Goal: Transaction & Acquisition: Purchase product/service

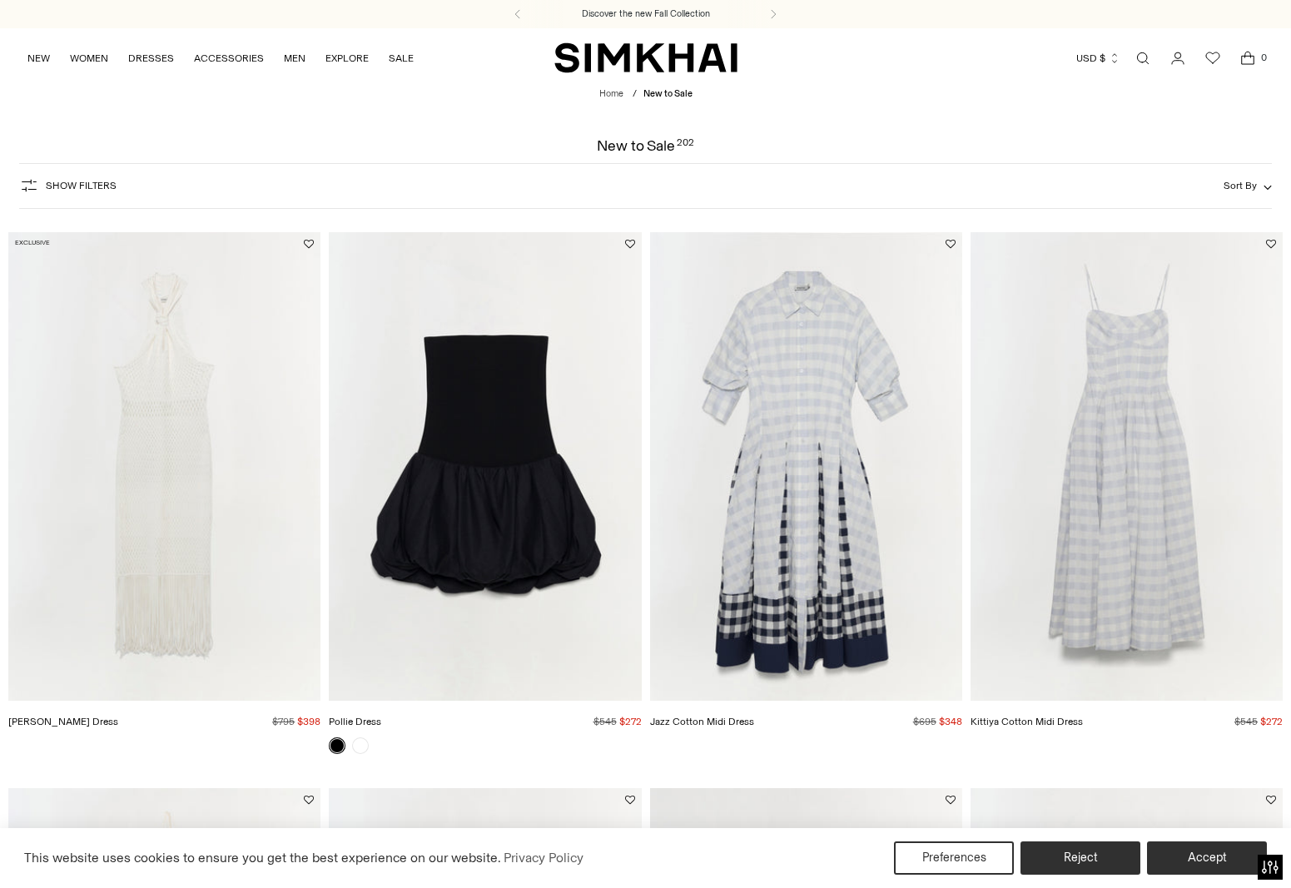
click at [91, 183] on span "Show Filters" at bounding box center [81, 186] width 71 height 12
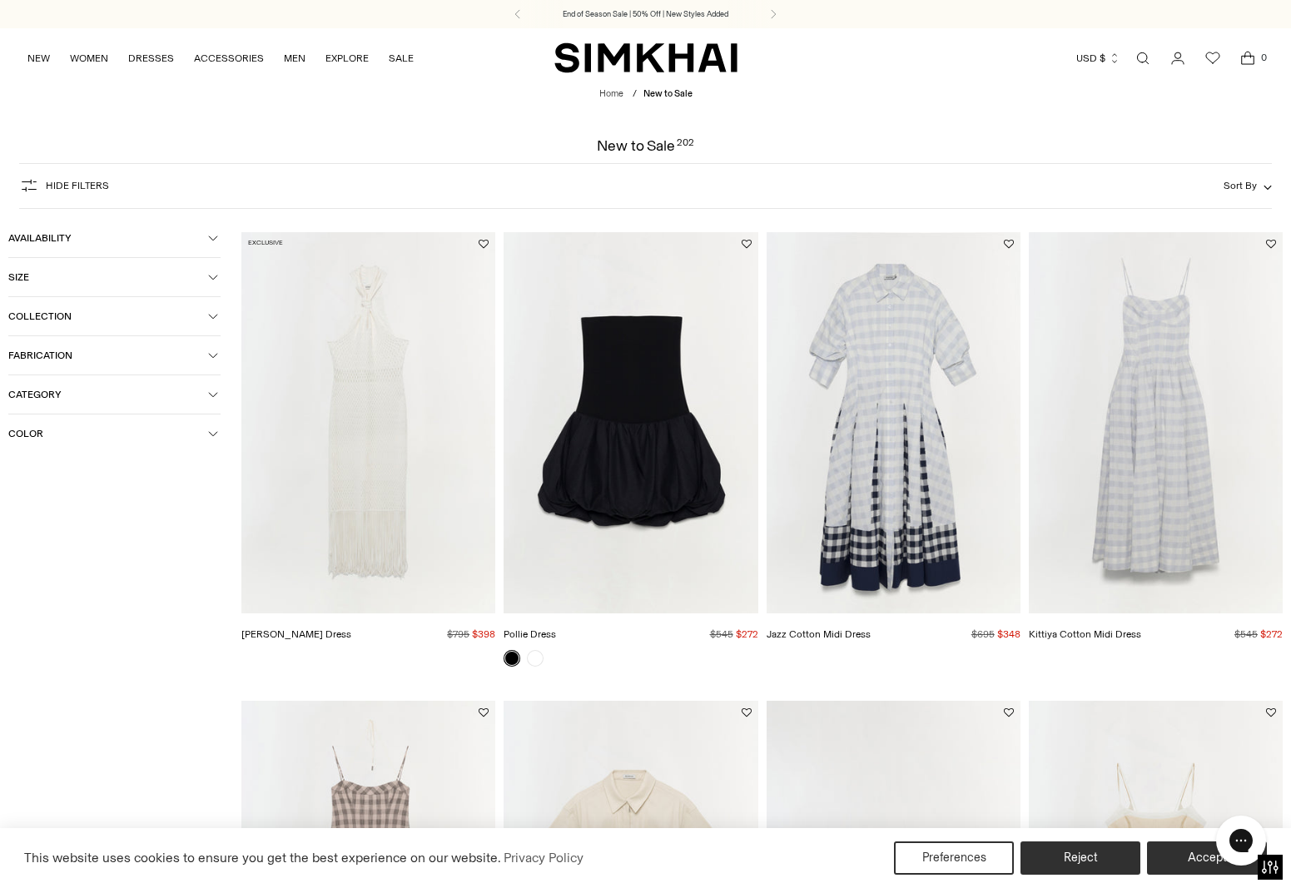
click at [112, 280] on span "Size" at bounding box center [108, 277] width 200 height 12
click at [189, 351] on div "0" at bounding box center [188, 347] width 64 height 25
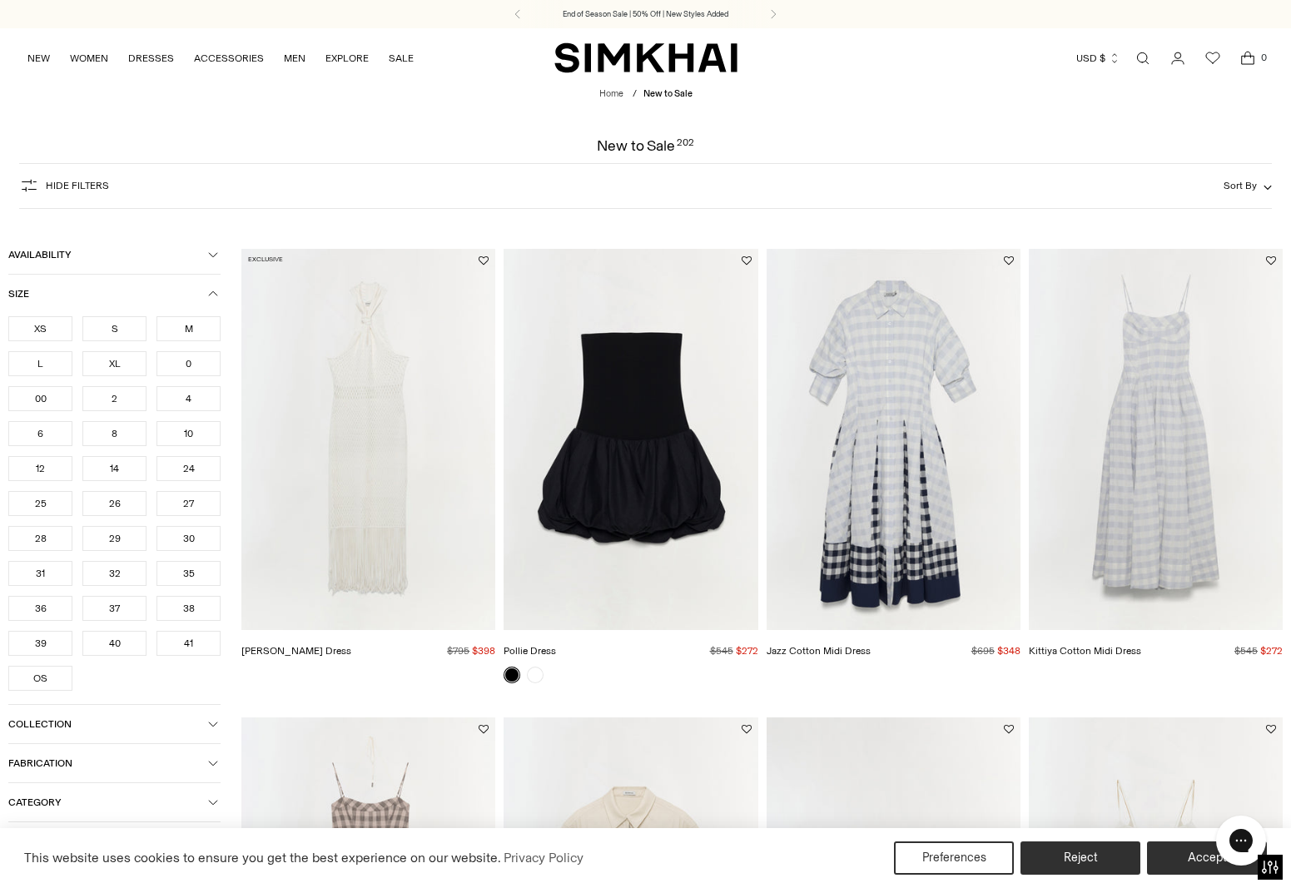
click at [57, 394] on div "00" at bounding box center [40, 398] width 64 height 25
click at [58, 330] on div "XS" at bounding box center [40, 328] width 64 height 25
click at [120, 399] on div "2" at bounding box center [114, 398] width 64 height 25
click at [121, 399] on div "2" at bounding box center [114, 398] width 64 height 25
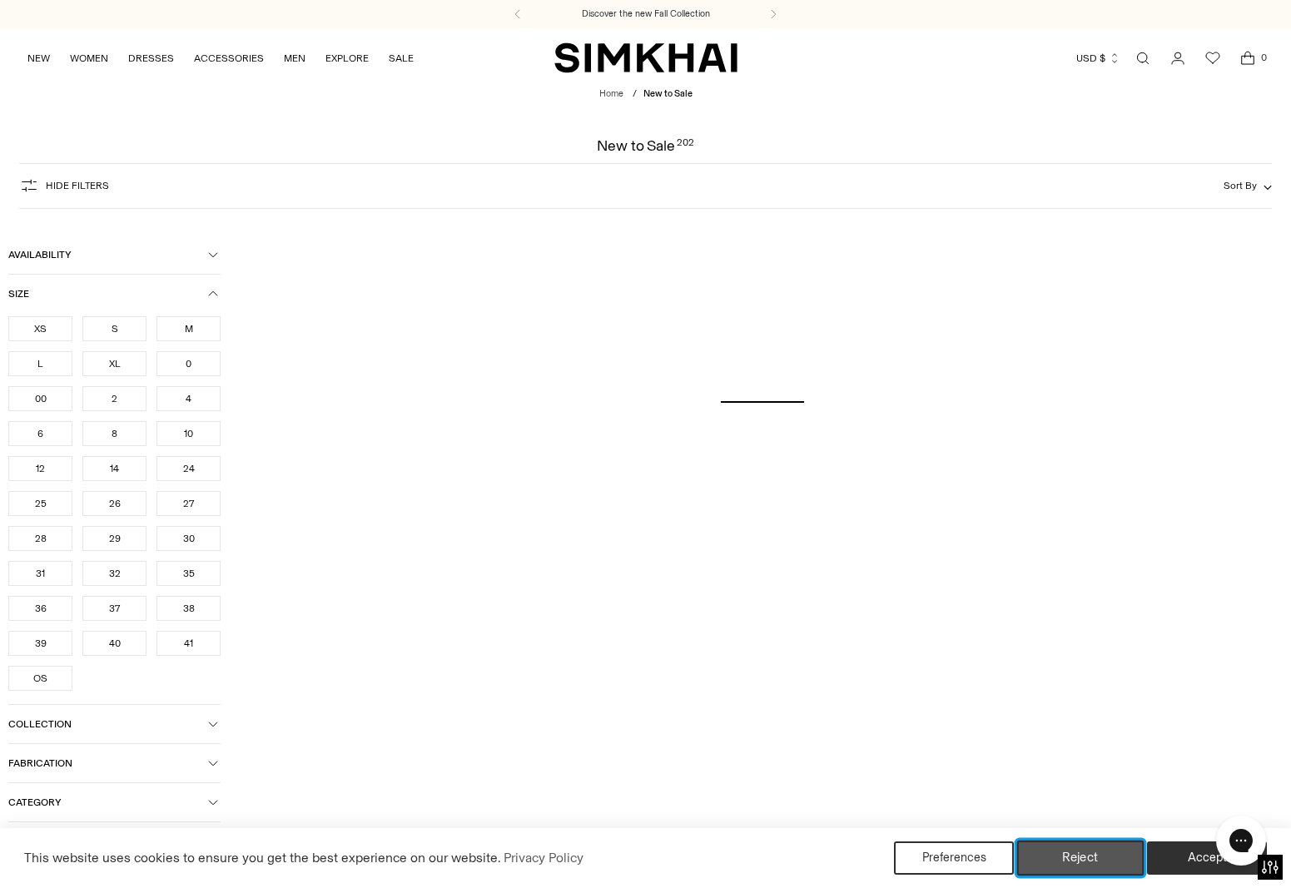
click at [1066, 860] on button "Reject" at bounding box center [1080, 857] width 127 height 35
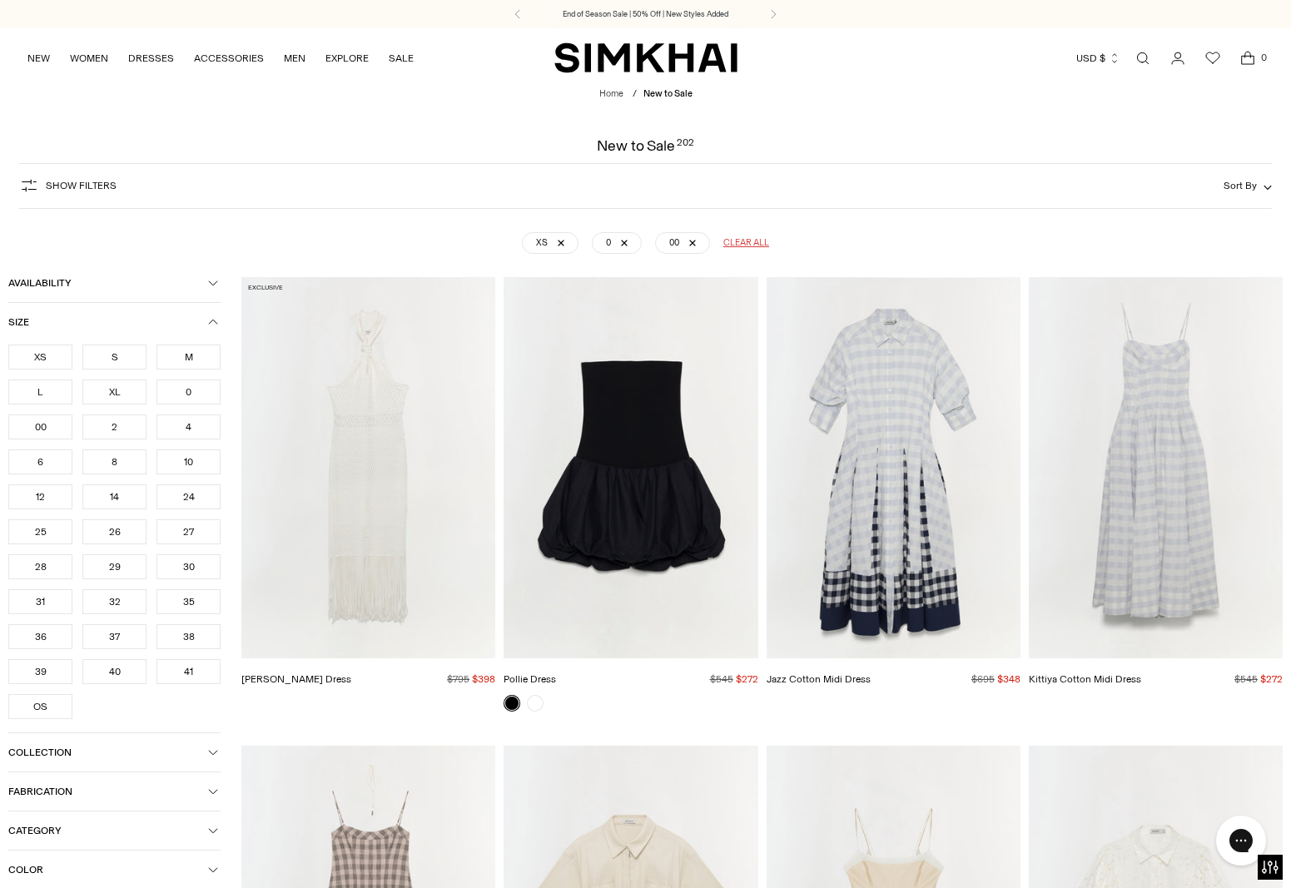
scroll to position [123, 0]
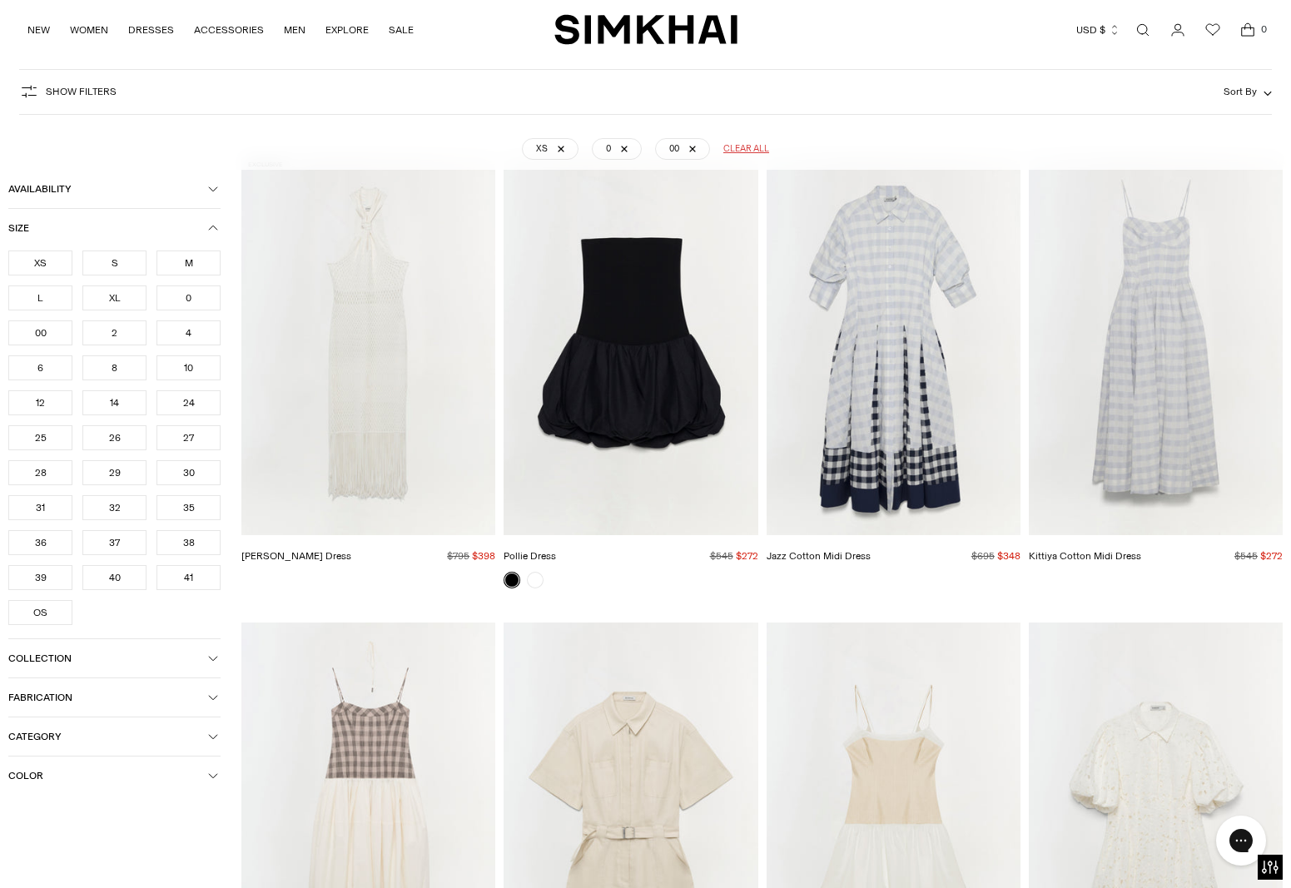
drag, startPoint x: 1251, startPoint y: 94, endPoint x: 1235, endPoint y: 133, distance: 42.5
click at [1251, 94] on span "Sort By" at bounding box center [1239, 92] width 33 height 12
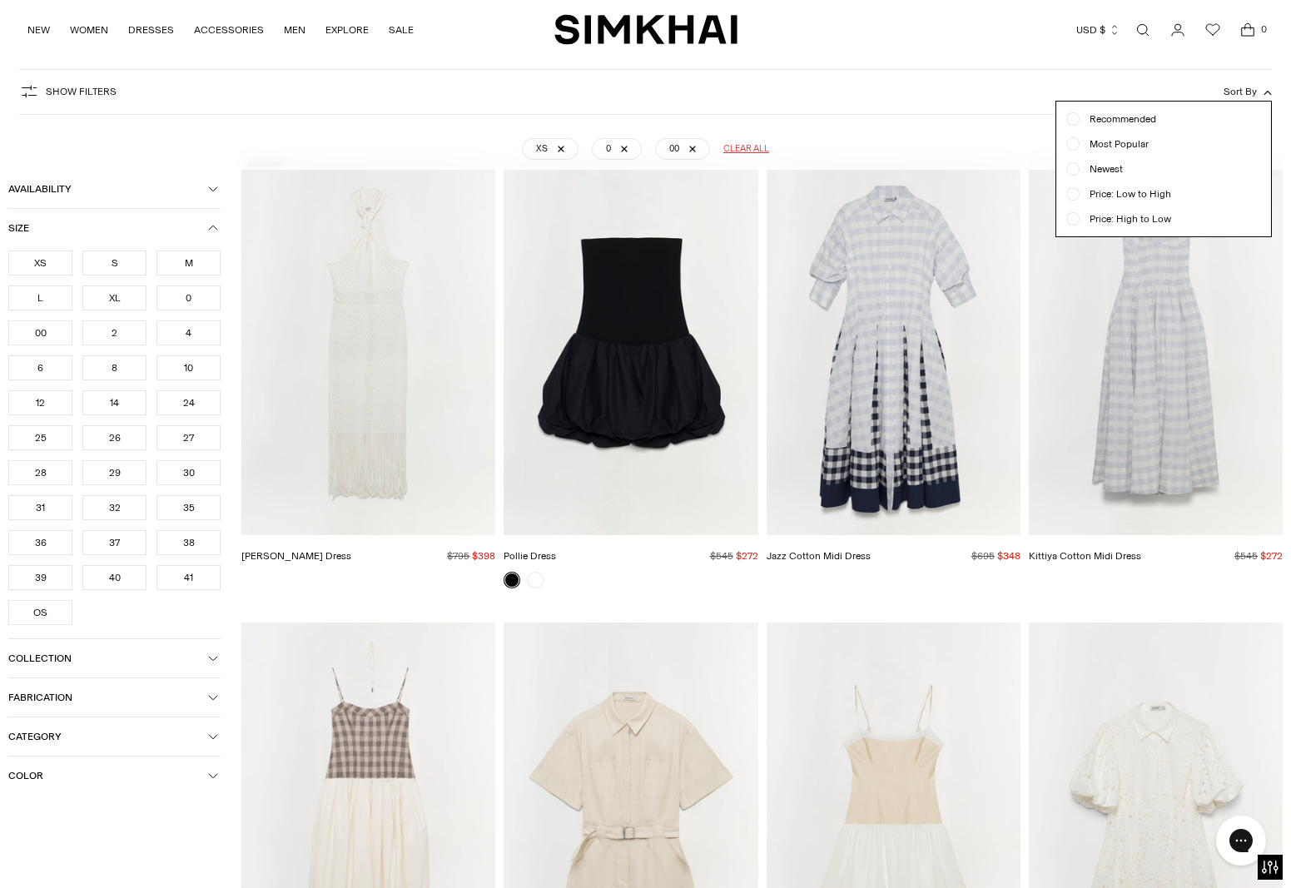
click at [1149, 193] on span "Price: Low to High" at bounding box center [1125, 193] width 92 height 15
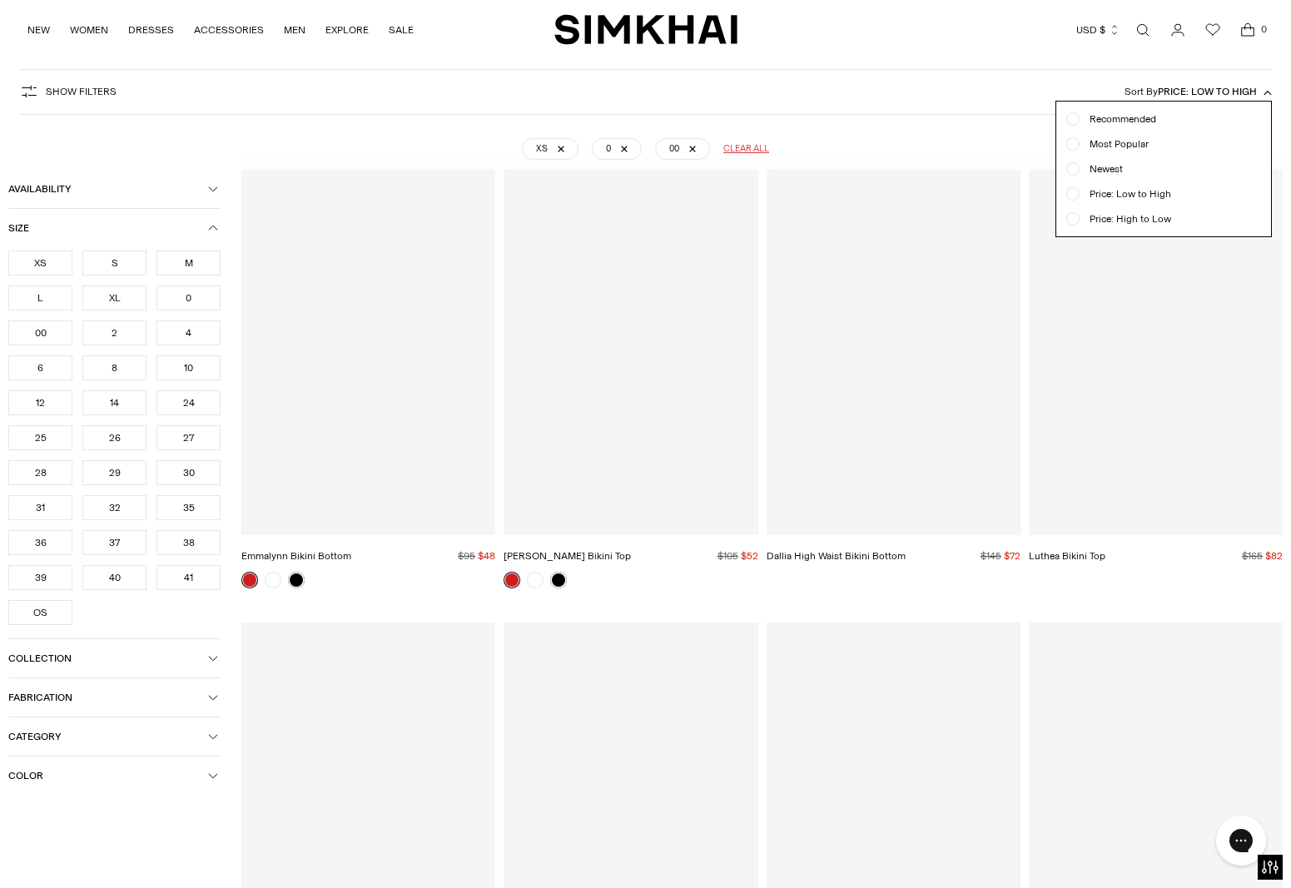
click at [978, 104] on div "Show Filters Show Filters Sort By Price: Low to High Recommended Most Popular N…" at bounding box center [645, 92] width 1252 height 46
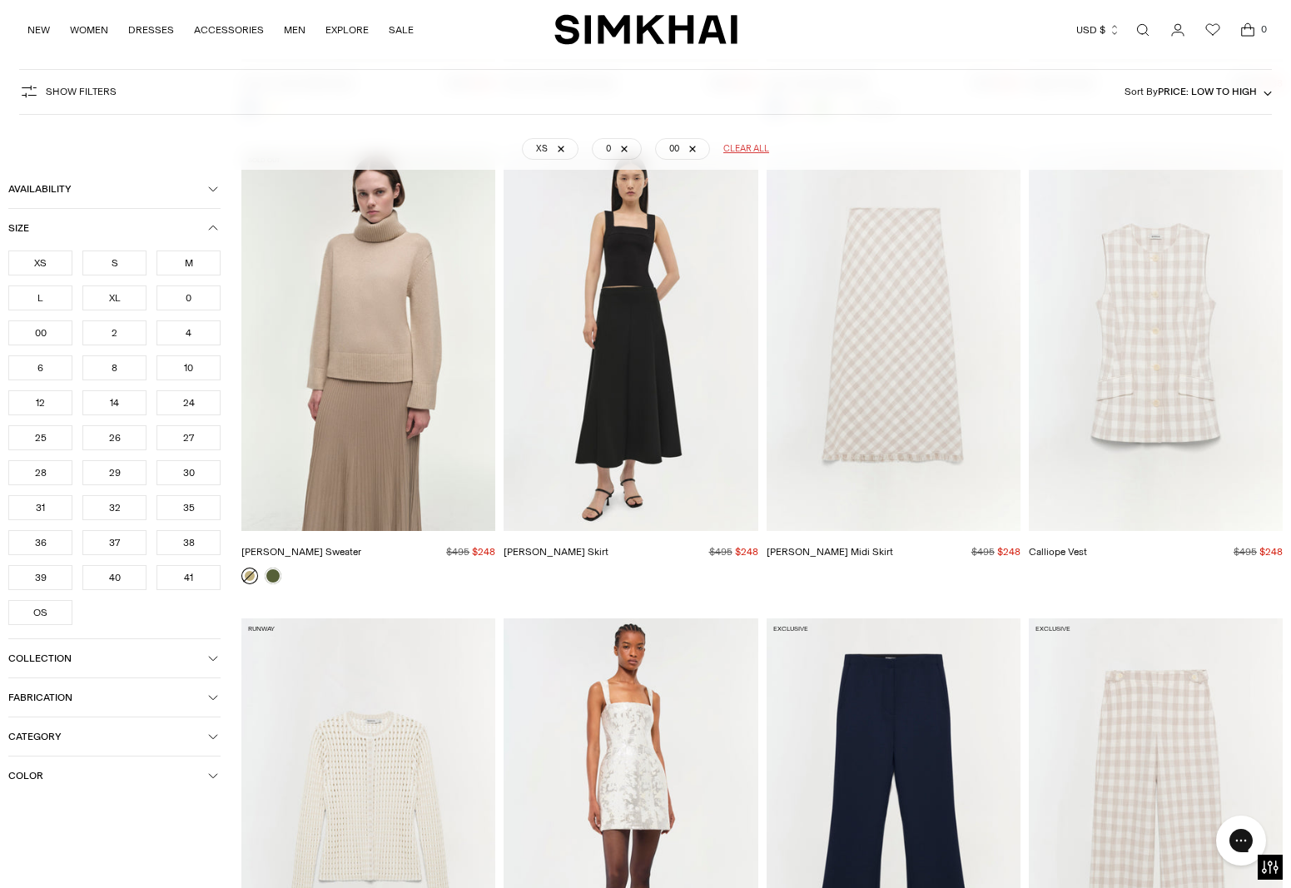
scroll to position [9942, 0]
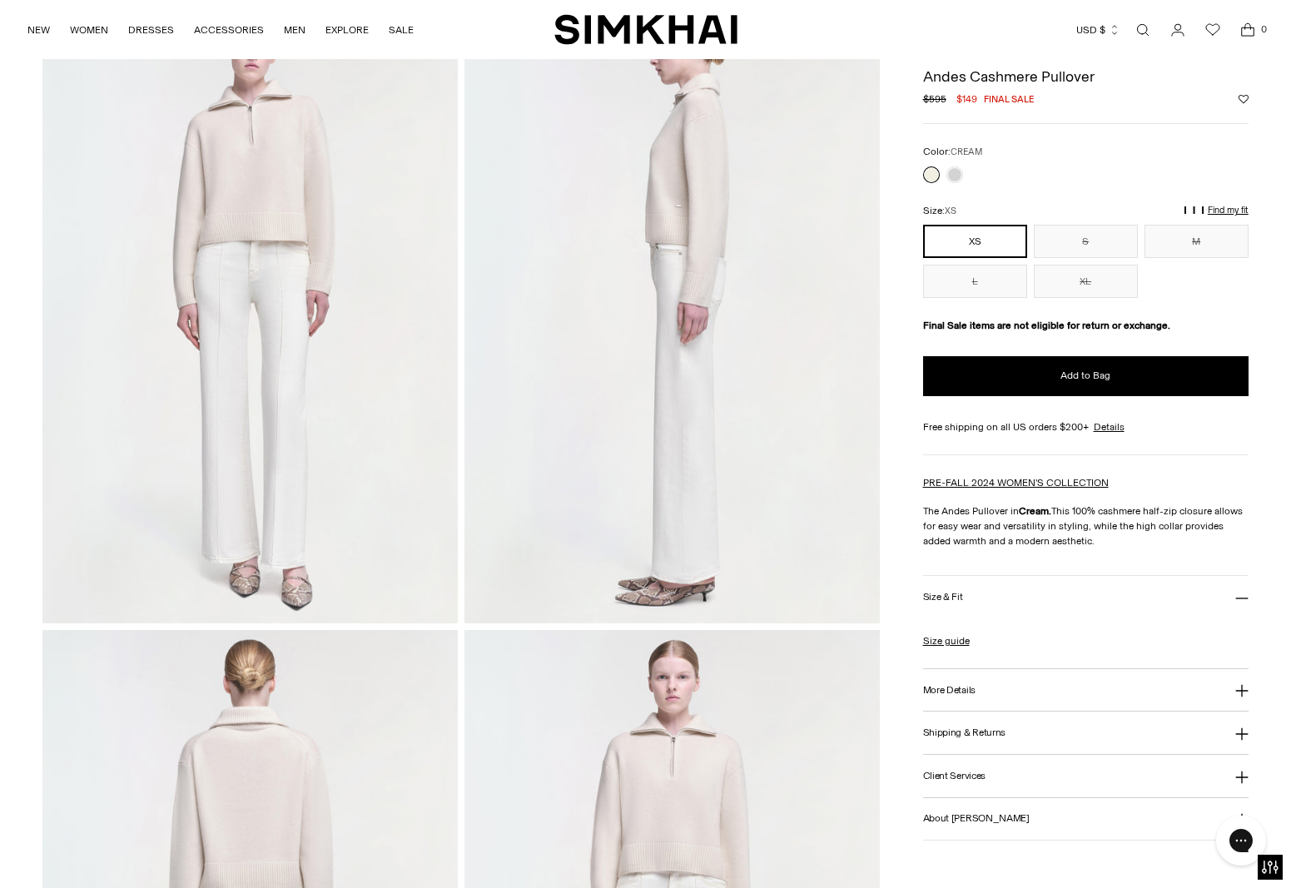
scroll to position [333, 0]
